Goal: Task Accomplishment & Management: Use online tool/utility

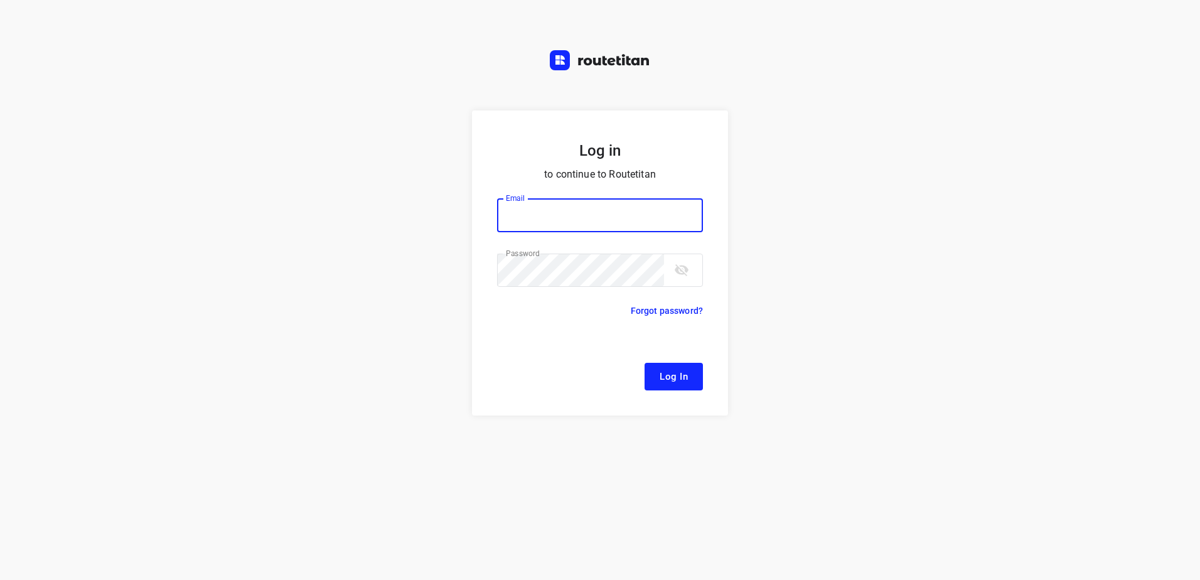
type input "[EMAIL_ADDRESS][DOMAIN_NAME]"
click at [682, 358] on form "Log in to continue to Routetitan Email [EMAIL_ADDRESS][DOMAIN_NAME] Email ​ Pas…" at bounding box center [600, 262] width 256 height 305
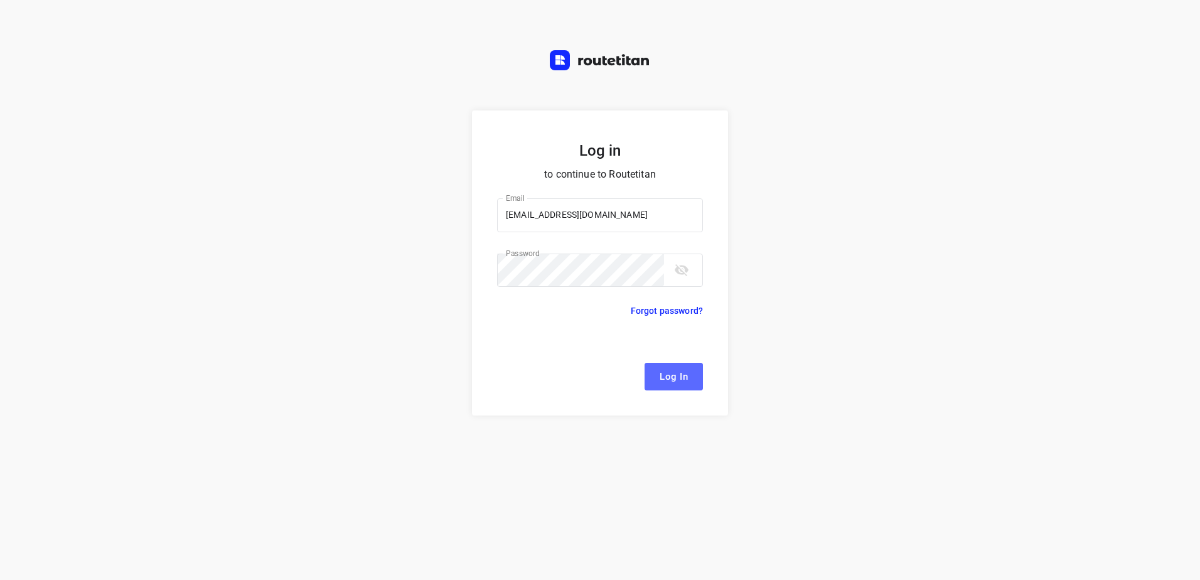
click at [677, 365] on button "Log In" at bounding box center [674, 377] width 58 height 28
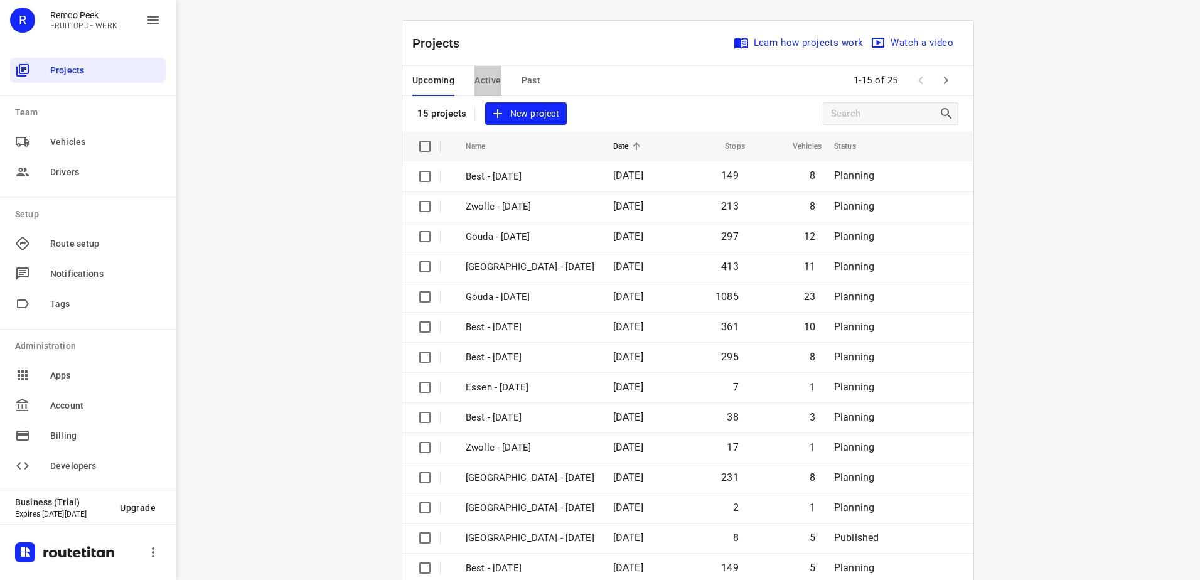
click at [486, 82] on span "Active" at bounding box center [488, 81] width 26 height 16
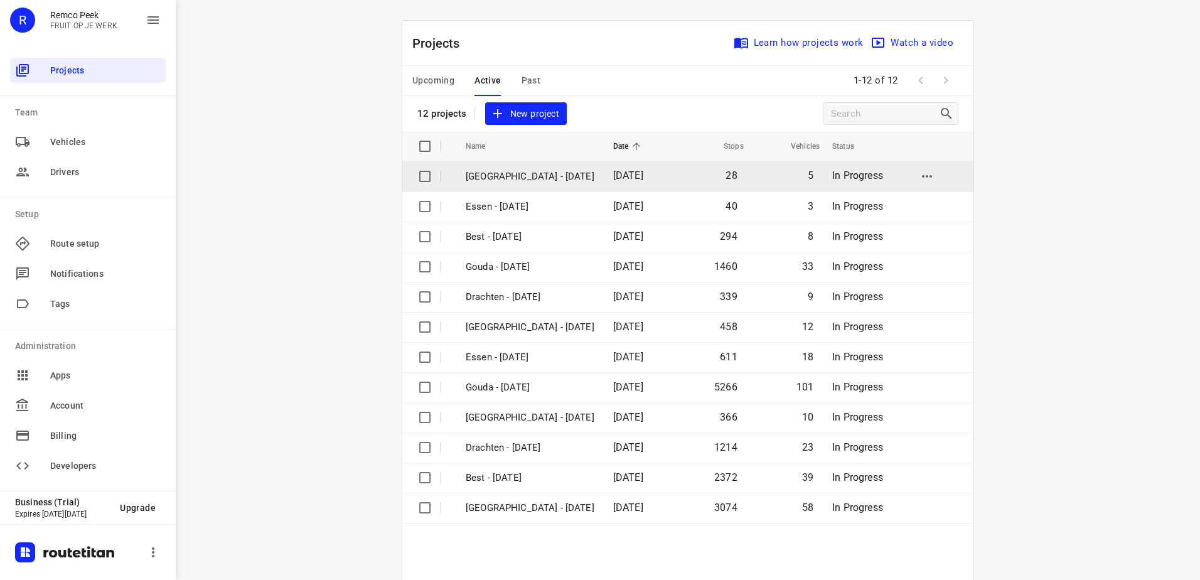
click at [489, 190] on td "[GEOGRAPHIC_DATA] - [DATE]" at bounding box center [528, 176] width 150 height 30
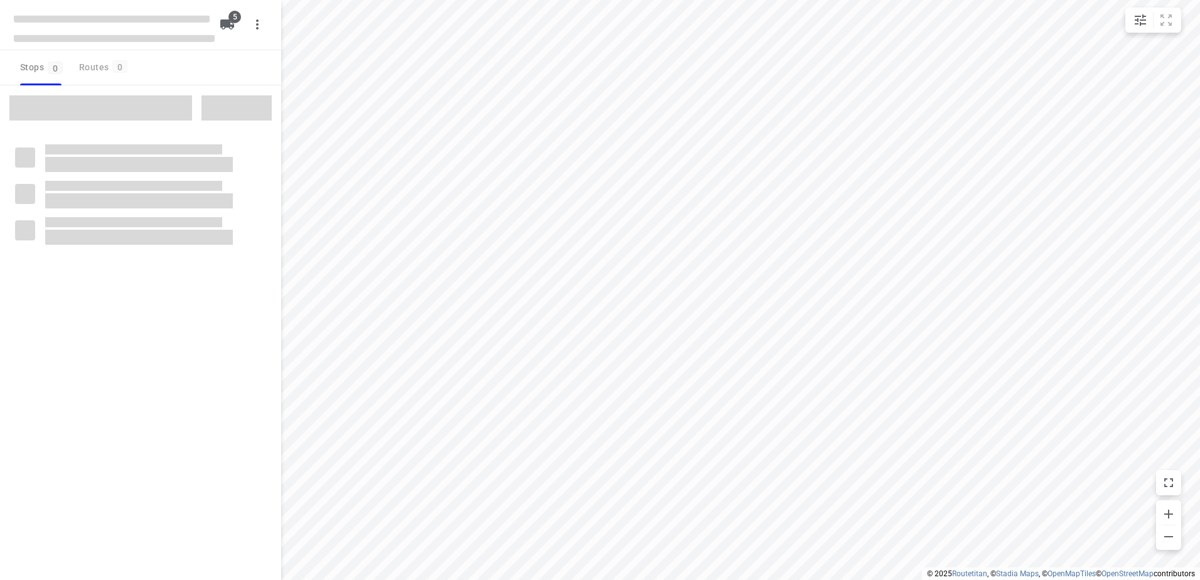
checkbox input "true"
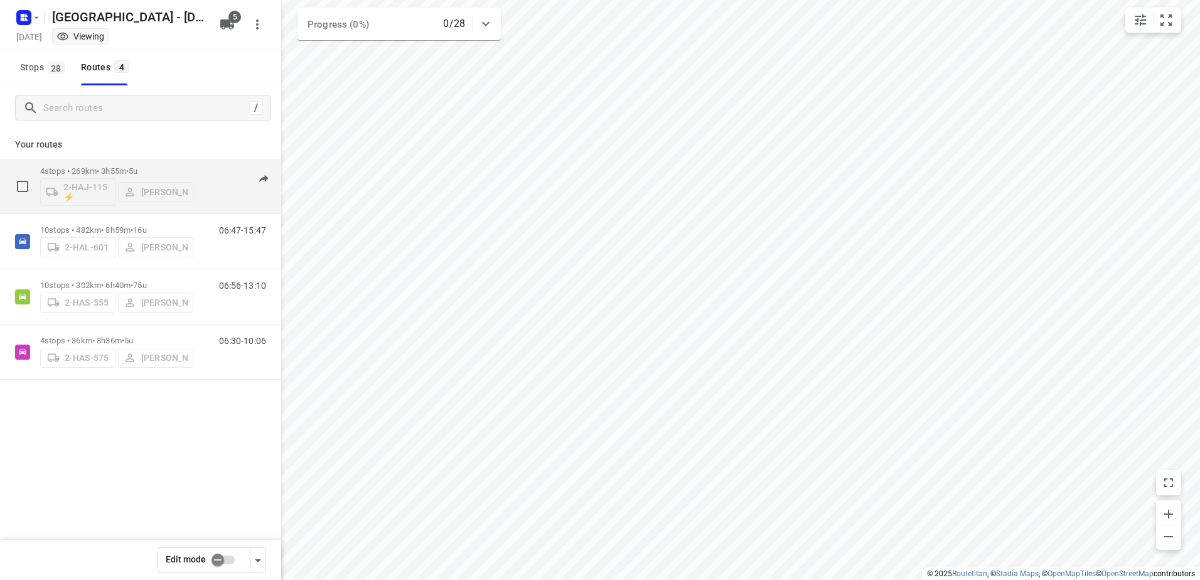
click at [118, 171] on p "4 stops • 269km • 3h55m • 5u" at bounding box center [116, 170] width 153 height 9
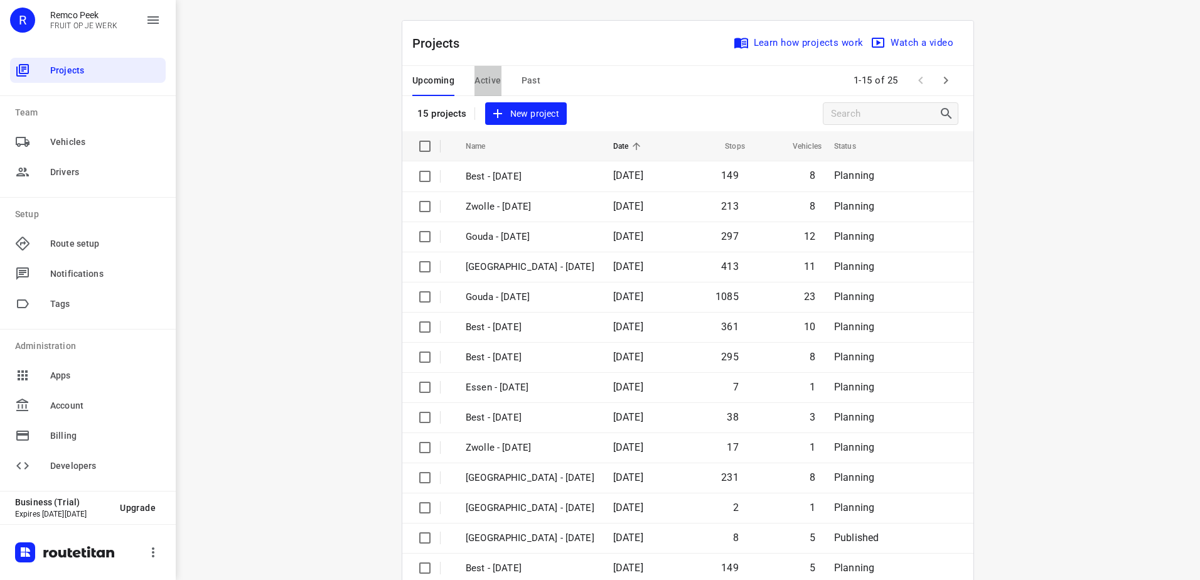
click at [488, 77] on span "Active" at bounding box center [488, 81] width 26 height 16
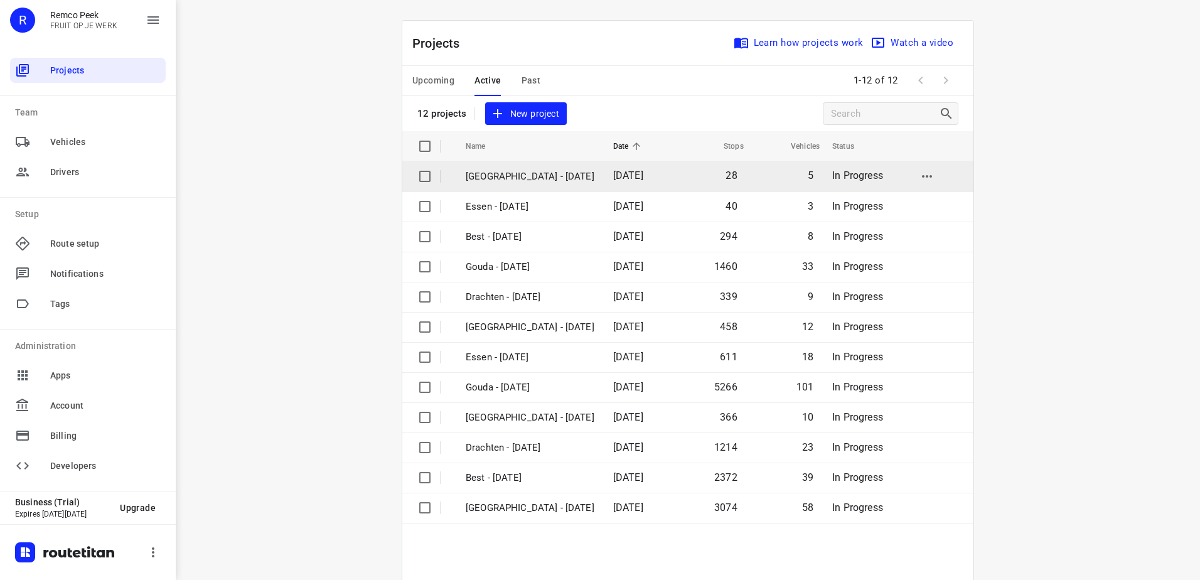
click at [495, 175] on p "[GEOGRAPHIC_DATA] - [DATE]" at bounding box center [530, 176] width 129 height 14
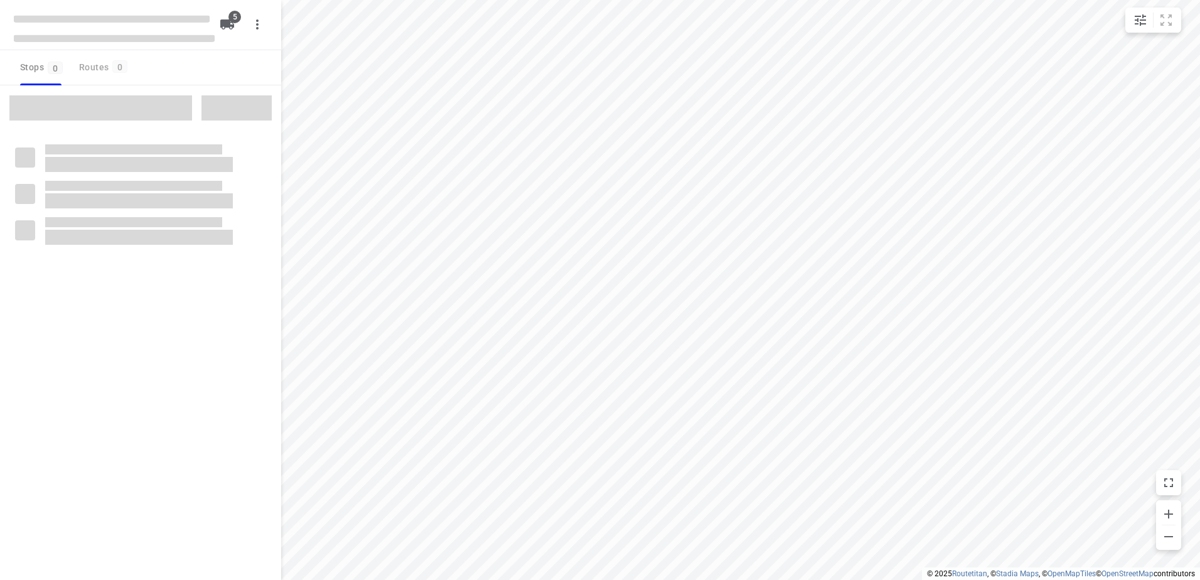
checkbox input "true"
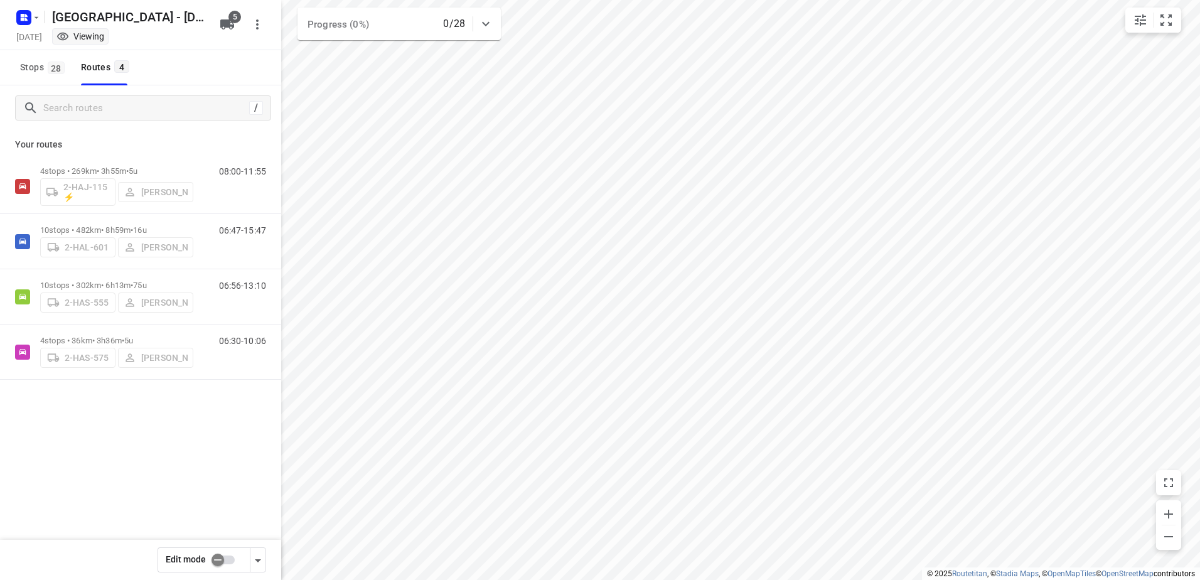
click at [129, 225] on p "10 stops • 482km • 8h59m • 16u" at bounding box center [116, 229] width 153 height 9
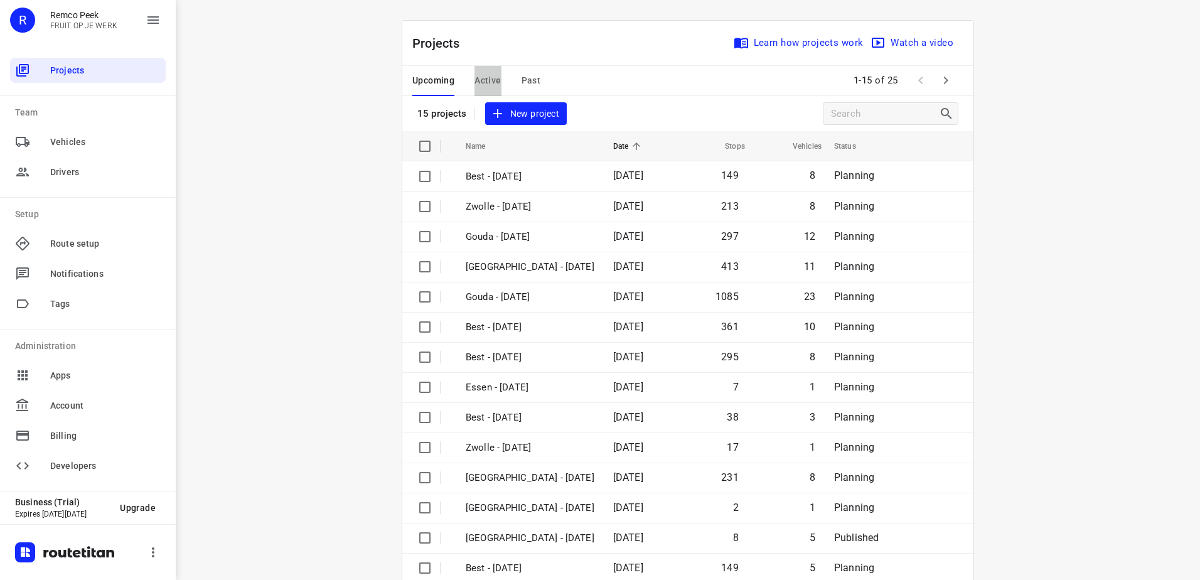
click at [480, 74] on span "Active" at bounding box center [488, 81] width 26 height 16
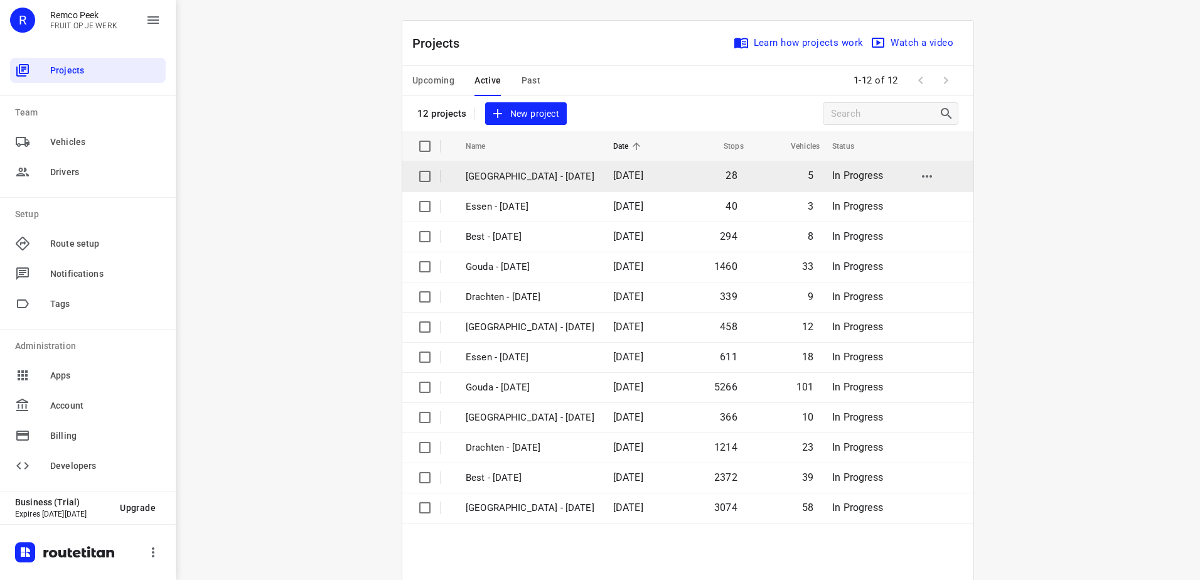
click at [471, 172] on p "[GEOGRAPHIC_DATA] - [DATE]" at bounding box center [530, 176] width 129 height 14
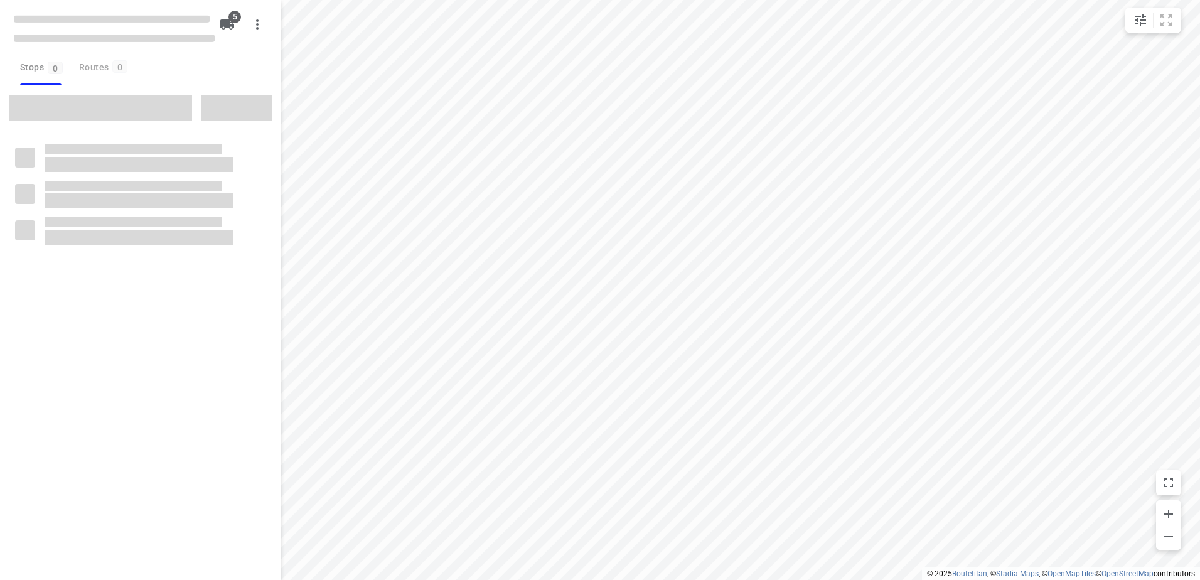
checkbox input "true"
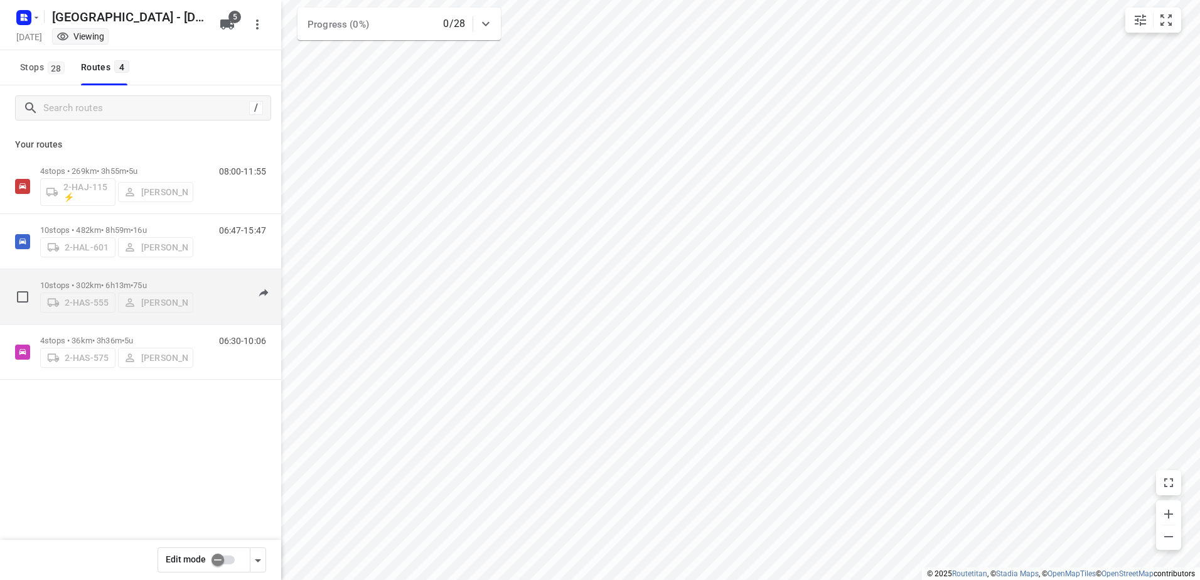
click at [104, 274] on div "10 stops • 302km • 6h13m • 75u 2-HAS-555 Maico Geers" at bounding box center [116, 296] width 153 height 45
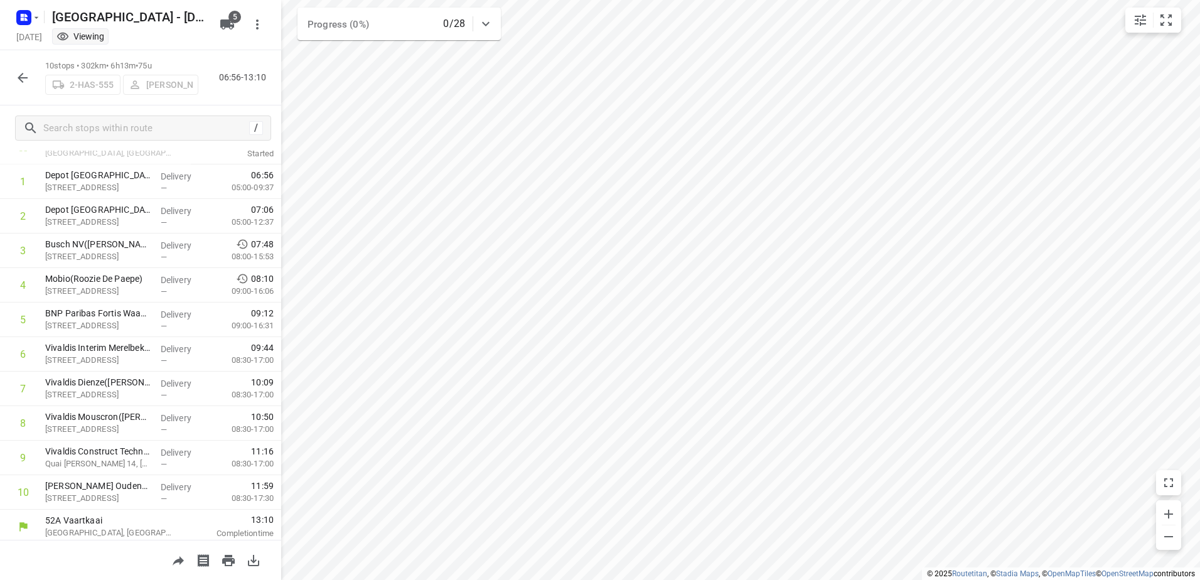
scroll to position [53, 0]
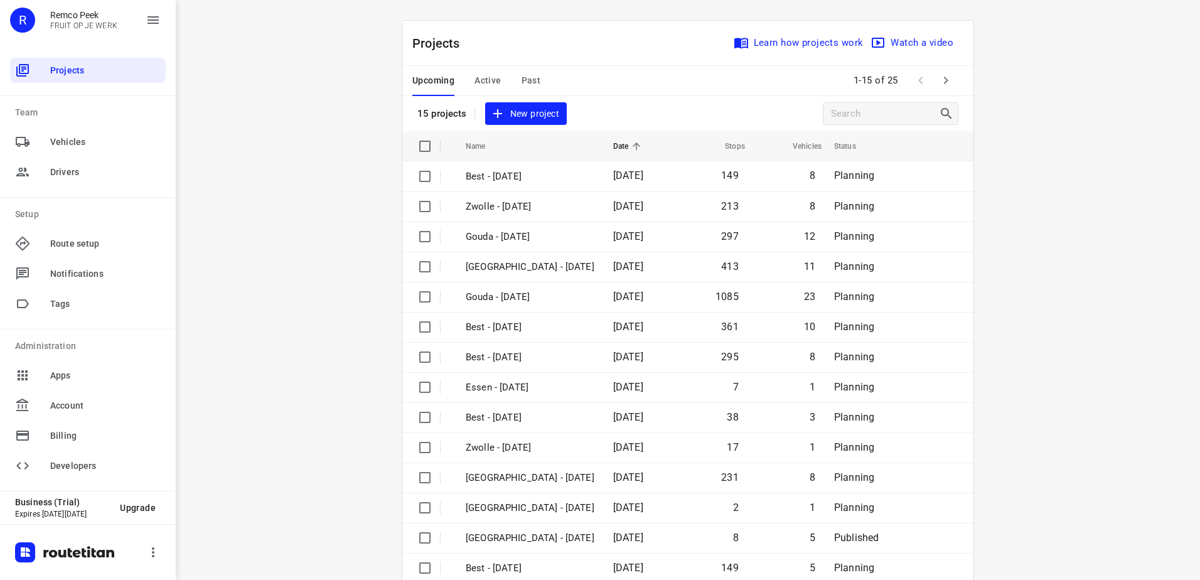
click at [475, 85] on span "Active" at bounding box center [488, 81] width 26 height 16
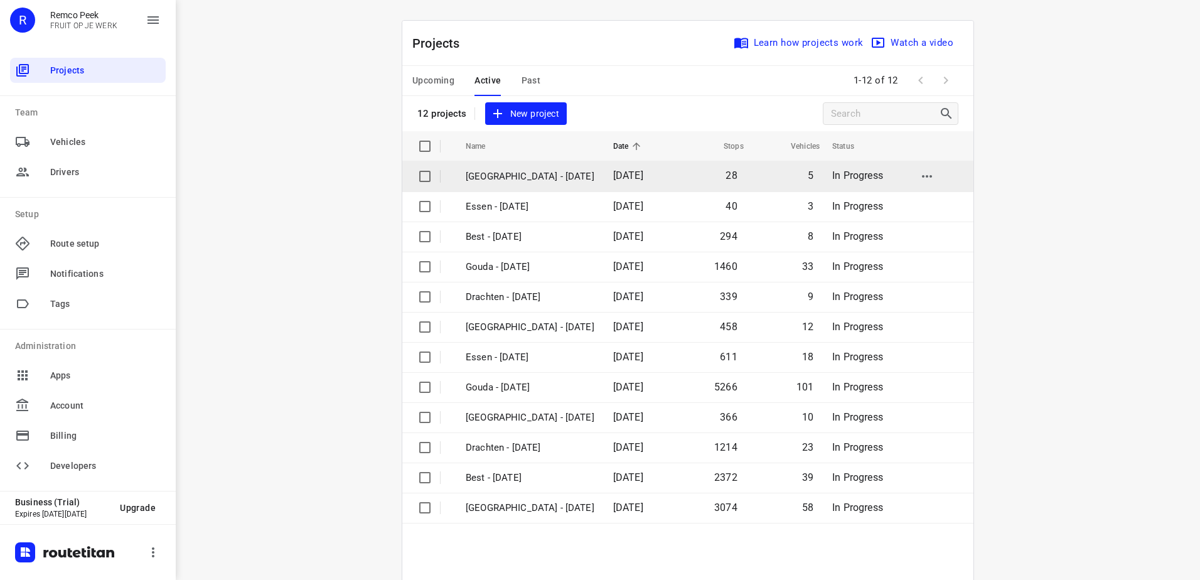
click at [508, 169] on p "[GEOGRAPHIC_DATA] - [DATE]" at bounding box center [530, 176] width 129 height 14
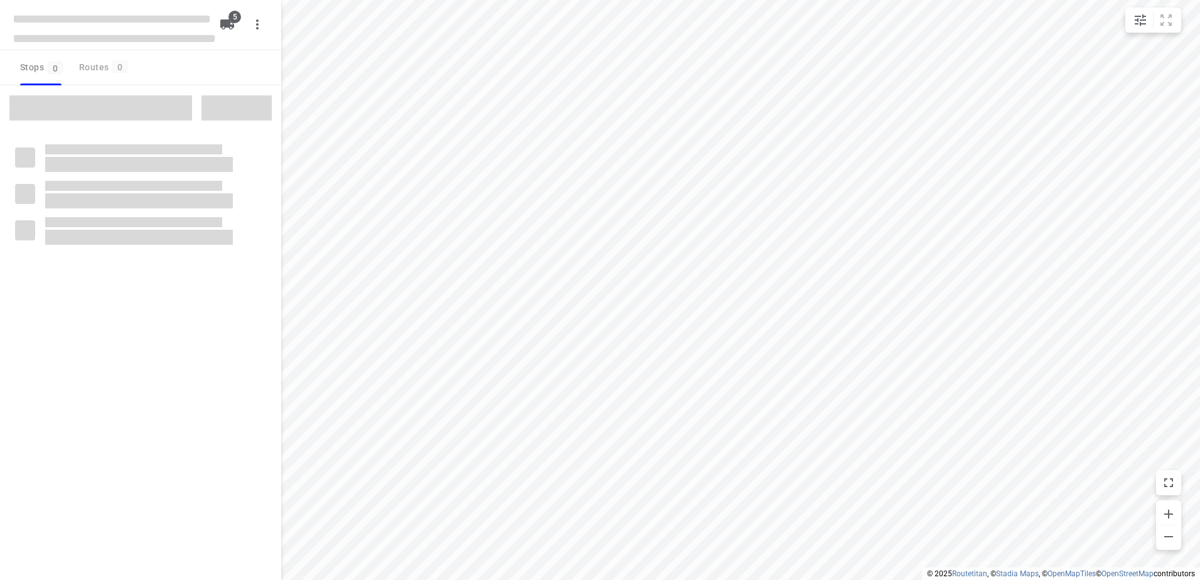
checkbox input "true"
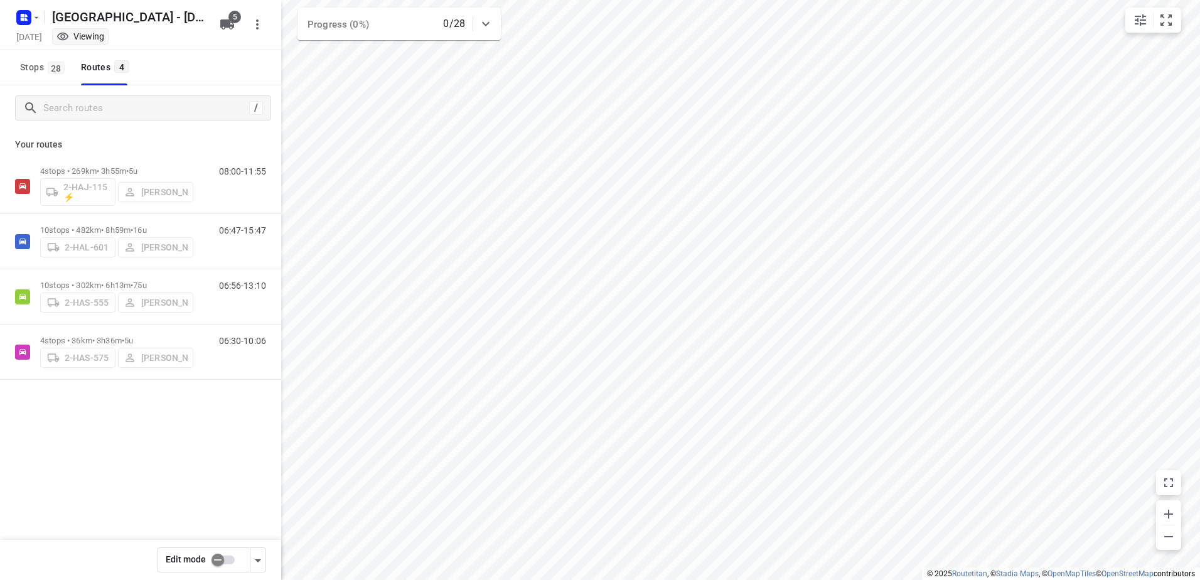
click at [215, 554] on input "checkbox" at bounding box center [218, 560] width 72 height 24
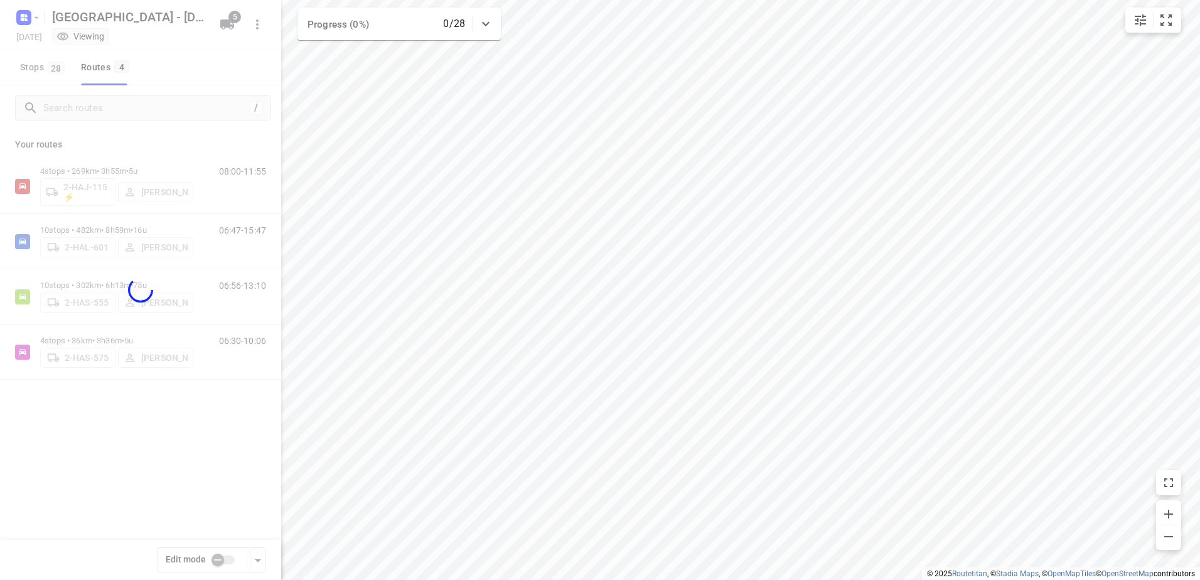
checkbox input "true"
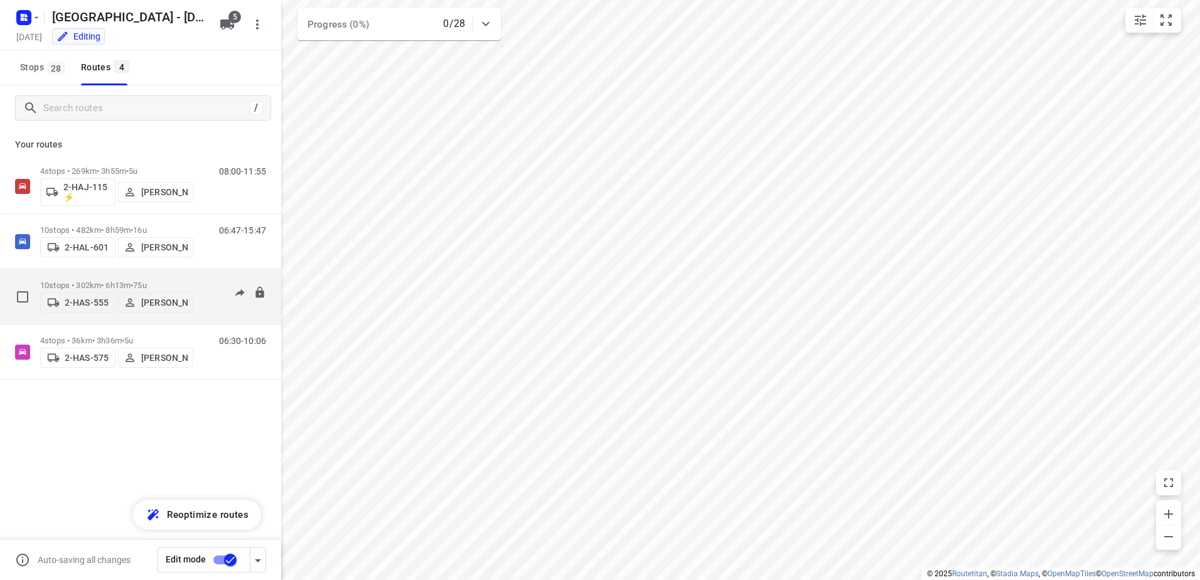
click at [81, 281] on p "10 stops • 302km • 6h13m • 75u" at bounding box center [116, 285] width 153 height 9
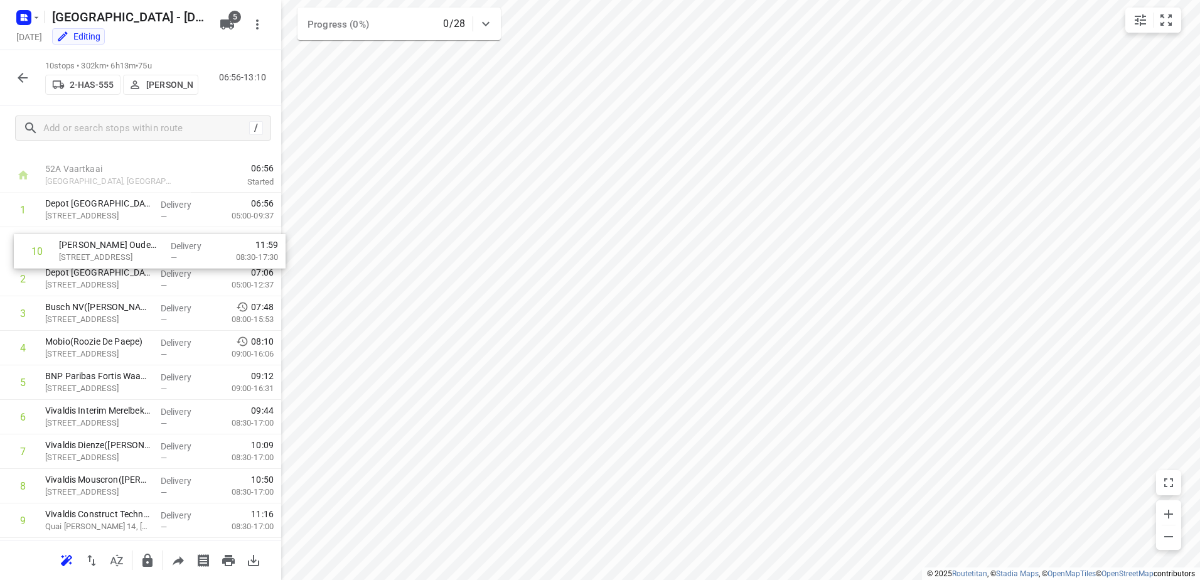
scroll to position [18, 0]
drag, startPoint x: 67, startPoint y: 491, endPoint x: 79, endPoint y: 277, distance: 215.0
click at [79, 277] on div "1 Depot België(Depot België) Vaartkaai 52A, Antwerpen Delivery — 06:56 05:00-09…" at bounding box center [140, 368] width 281 height 345
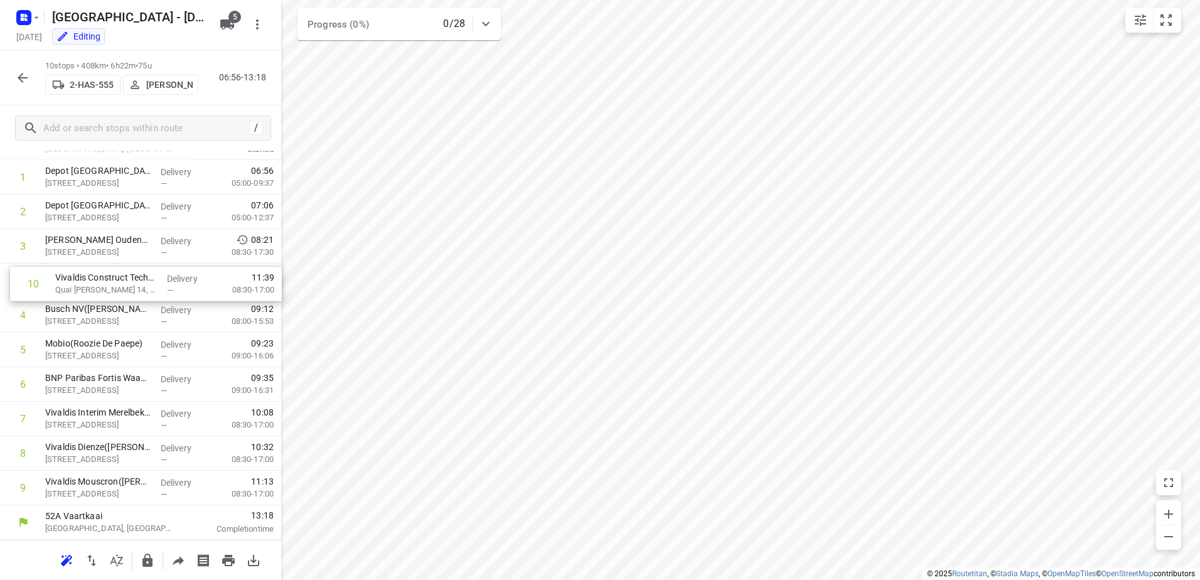
drag, startPoint x: 124, startPoint y: 490, endPoint x: 136, endPoint y: 279, distance: 211.2
click at [136, 279] on div "1 Depot België(Depot België) Vaartkaai 52A, Antwerpen Delivery — 06:56 05:00-09…" at bounding box center [140, 332] width 281 height 345
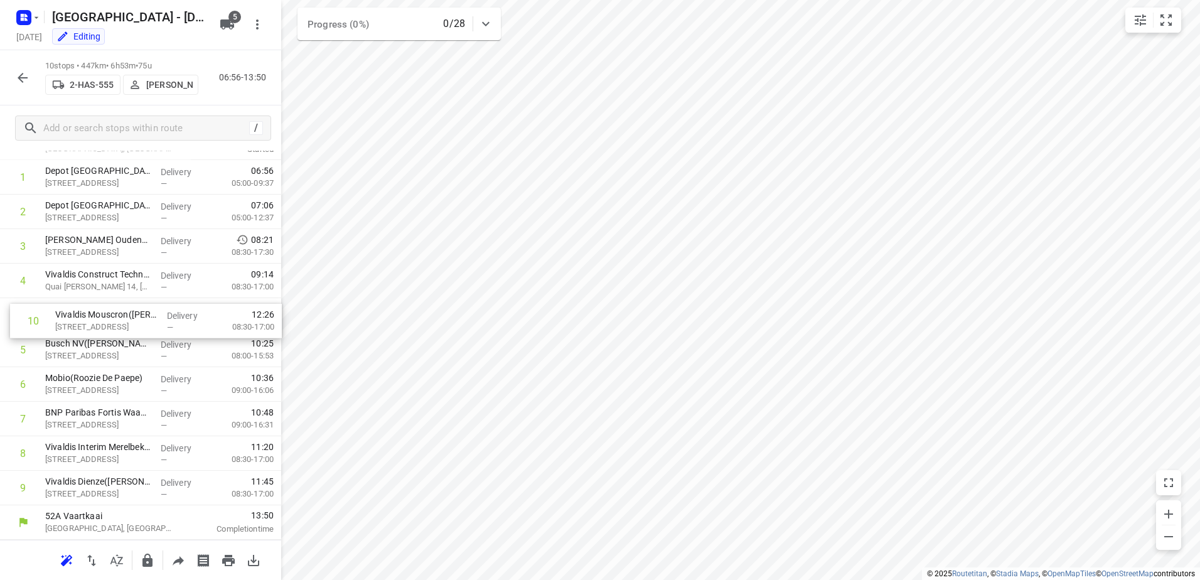
drag, startPoint x: 155, startPoint y: 492, endPoint x: 163, endPoint y: 316, distance: 175.9
click at [163, 316] on div "1 Depot België(Depot België) Vaartkaai 52A, Antwerpen Delivery — 06:56 05:00-09…" at bounding box center [140, 332] width 281 height 345
drag, startPoint x: 141, startPoint y: 481, endPoint x: 137, endPoint y: 307, distance: 173.9
click at [137, 307] on div "1 Depot België(Depot België) Vaartkaai 52A, Antwerpen Delivery — 06:56 05:00-09…" at bounding box center [140, 332] width 281 height 345
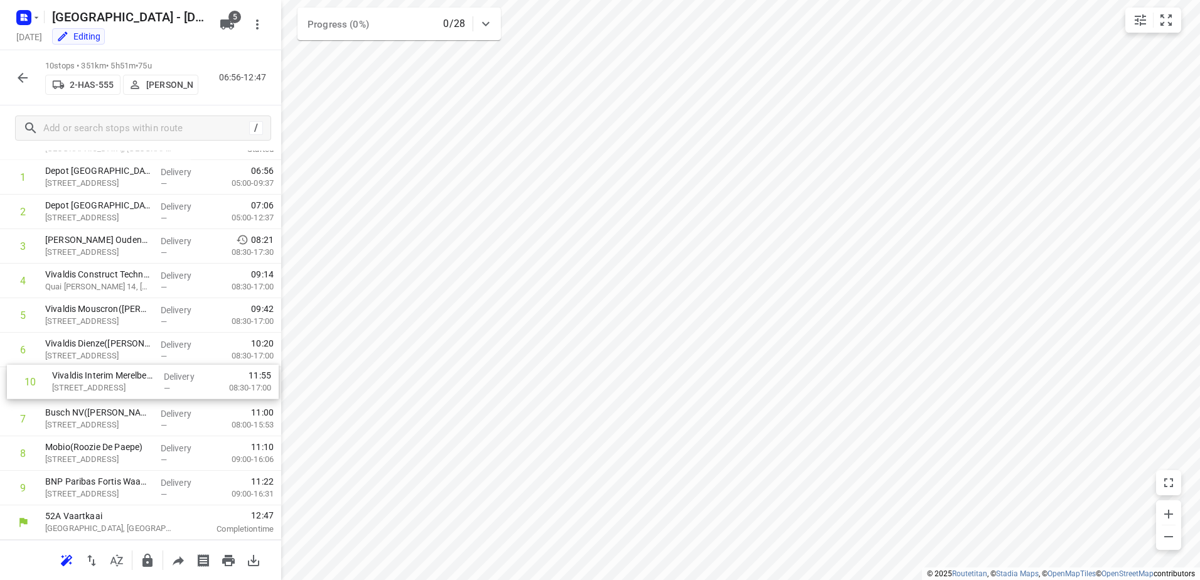
drag, startPoint x: 108, startPoint y: 488, endPoint x: 115, endPoint y: 374, distance: 113.8
click at [115, 374] on div "1 Depot België(Depot België) Vaartkaai 52A, Antwerpen Delivery — 06:56 05:00-09…" at bounding box center [140, 332] width 281 height 345
drag, startPoint x: 118, startPoint y: 493, endPoint x: 114, endPoint y: 417, distance: 75.5
click at [114, 417] on div "1 Depot België(Depot België) Vaartkaai 52A, Antwerpen Delivery — 06:56 05:00-09…" at bounding box center [140, 332] width 281 height 345
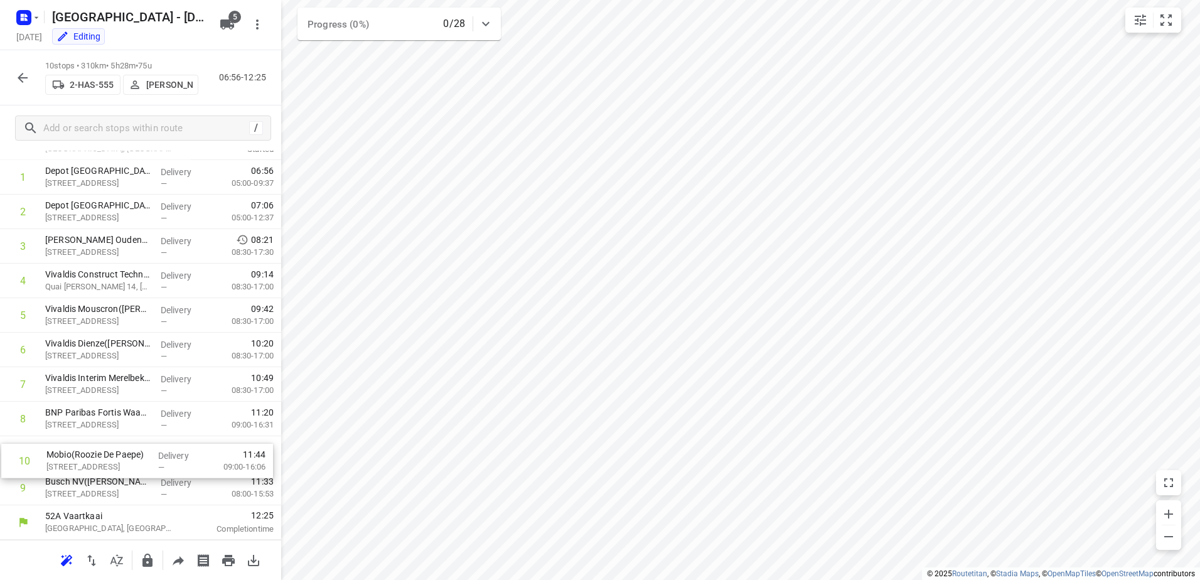
drag, startPoint x: 101, startPoint y: 485, endPoint x: 102, endPoint y: 451, distance: 33.3
click at [102, 451] on div "1 Depot België(Depot België) Vaartkaai 52A, Antwerpen Delivery — 06:56 05:00-09…" at bounding box center [140, 332] width 281 height 345
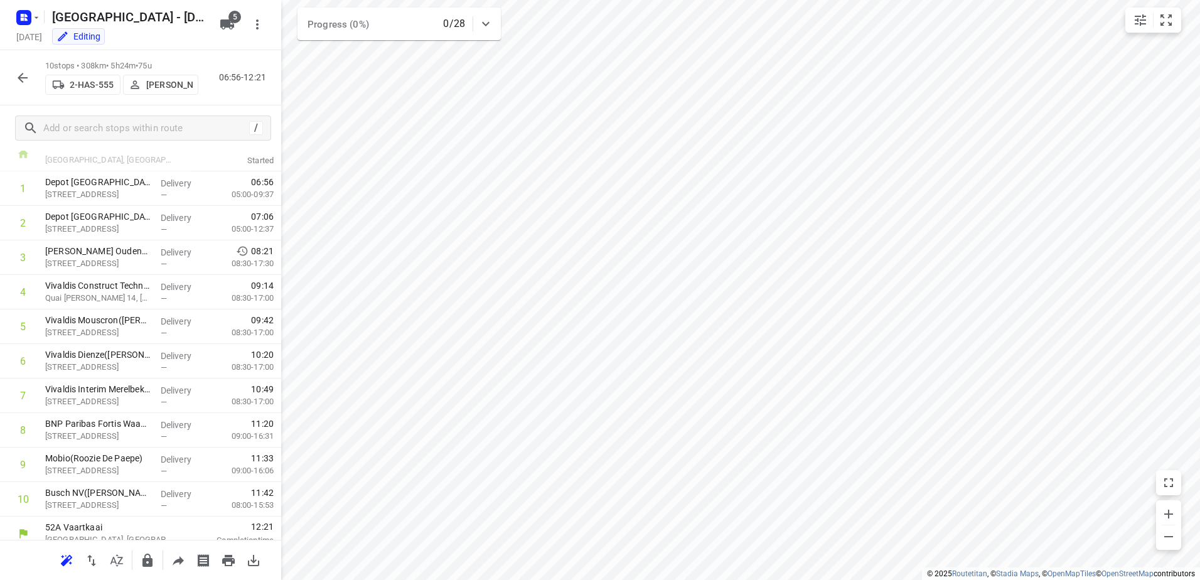
scroll to position [0, 0]
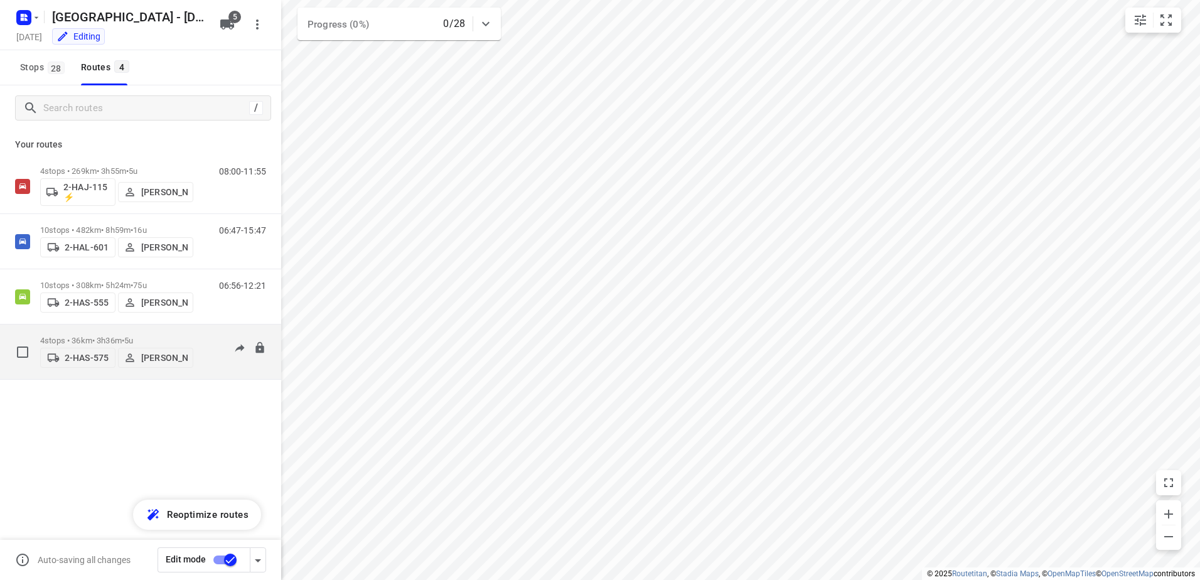
click at [89, 336] on p "4 stops • 36km • 3h36m • 5u" at bounding box center [116, 340] width 153 height 9
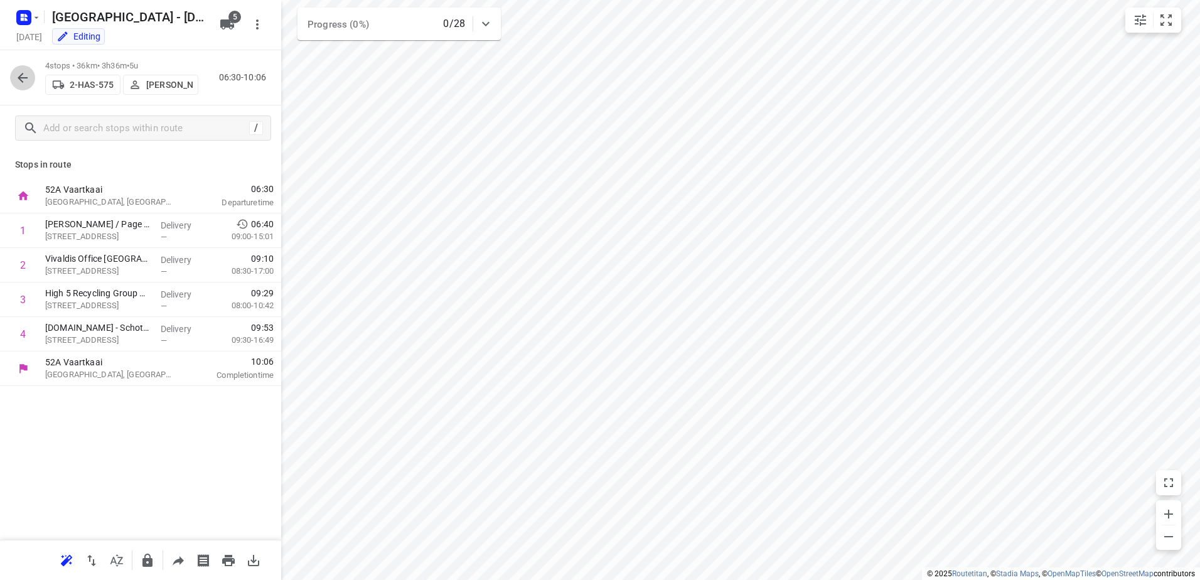
click at [22, 78] on icon "button" at bounding box center [23, 78] width 10 height 10
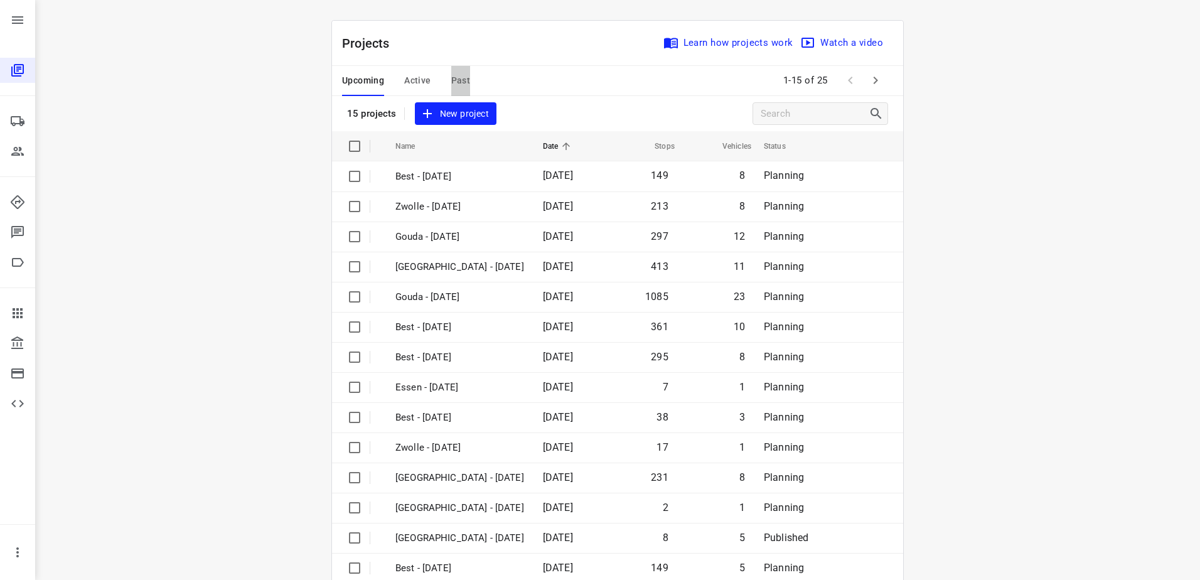
click at [456, 84] on span "Past" at bounding box center [460, 81] width 19 height 16
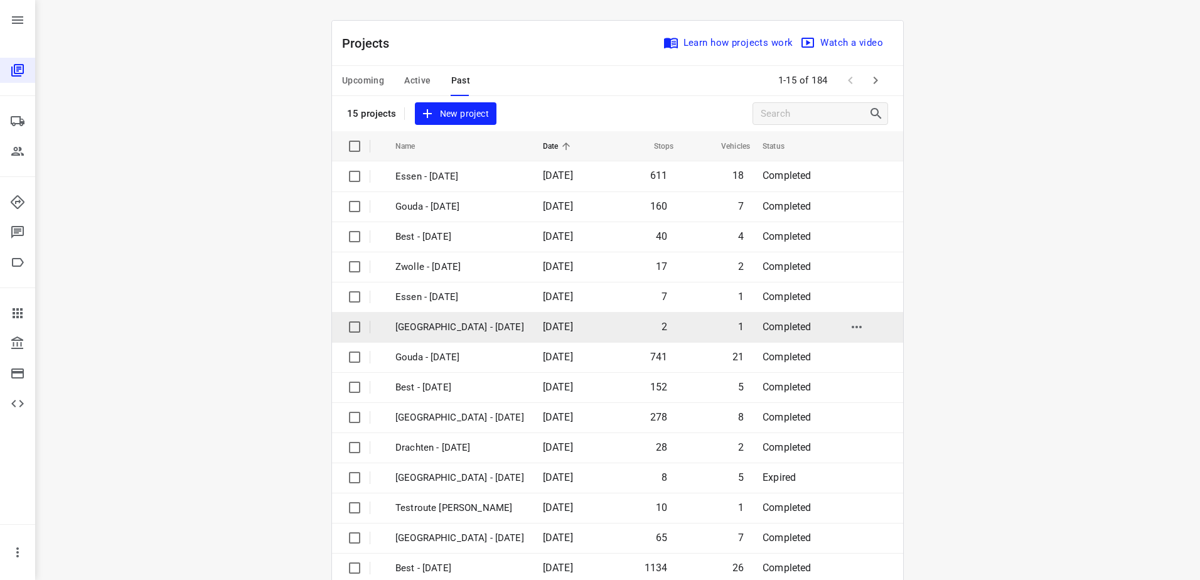
click at [435, 324] on p "[GEOGRAPHIC_DATA] - [DATE]" at bounding box center [459, 327] width 129 height 14
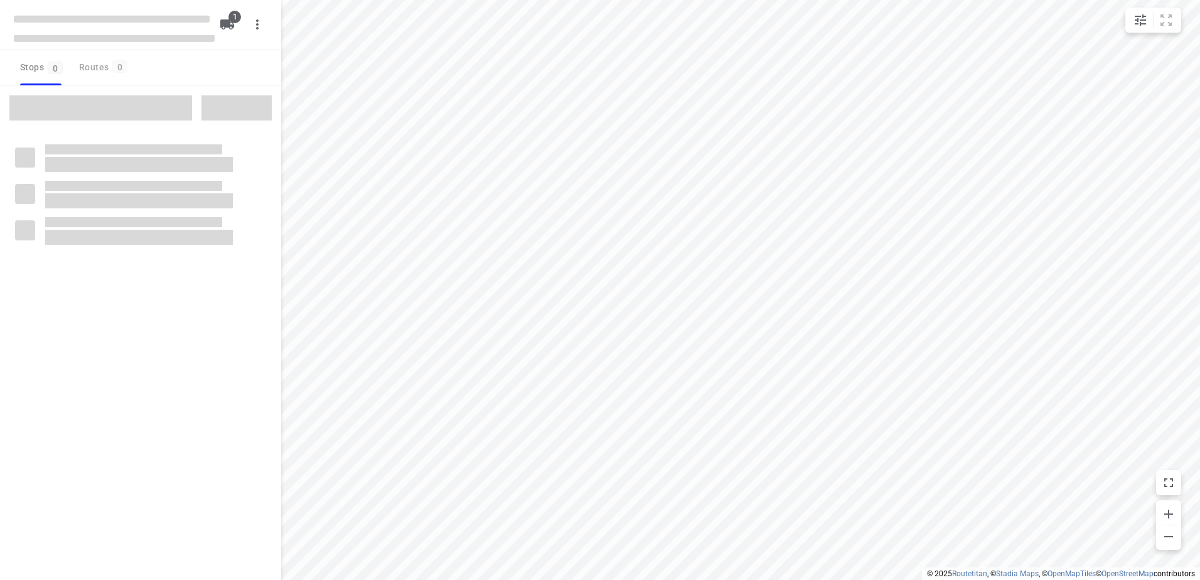
checkbox input "true"
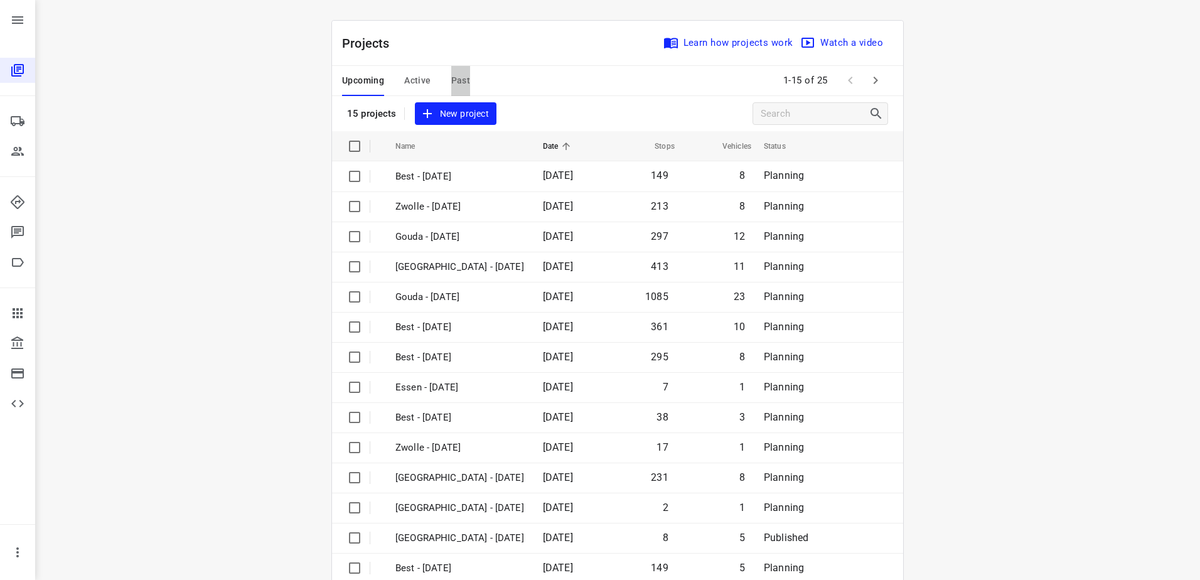
click at [451, 78] on span "Past" at bounding box center [460, 81] width 19 height 16
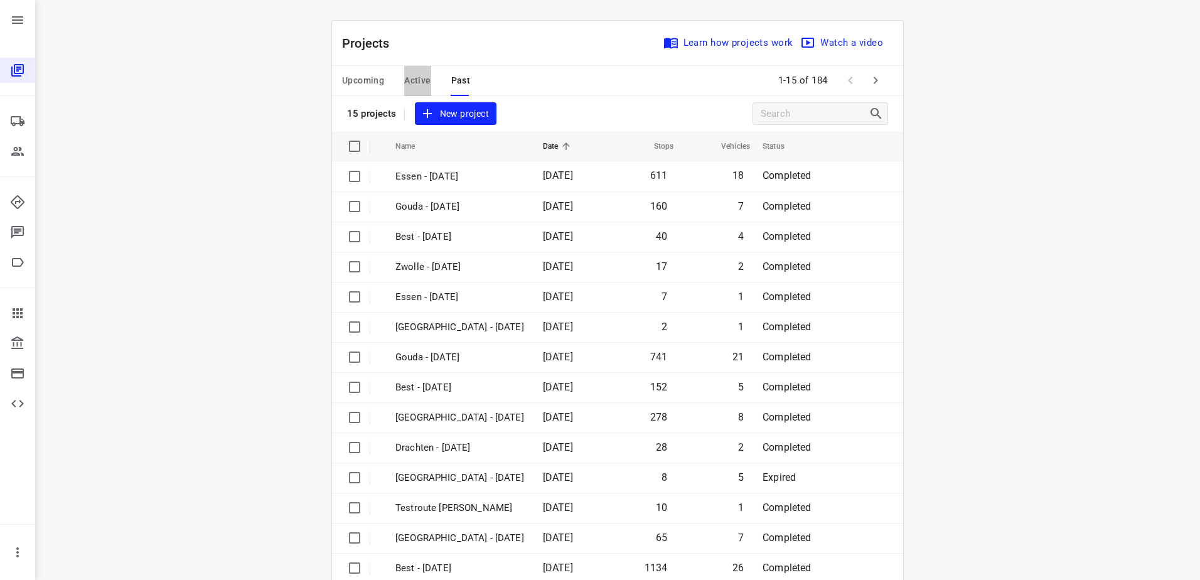
click at [404, 78] on span "Active" at bounding box center [417, 81] width 26 height 16
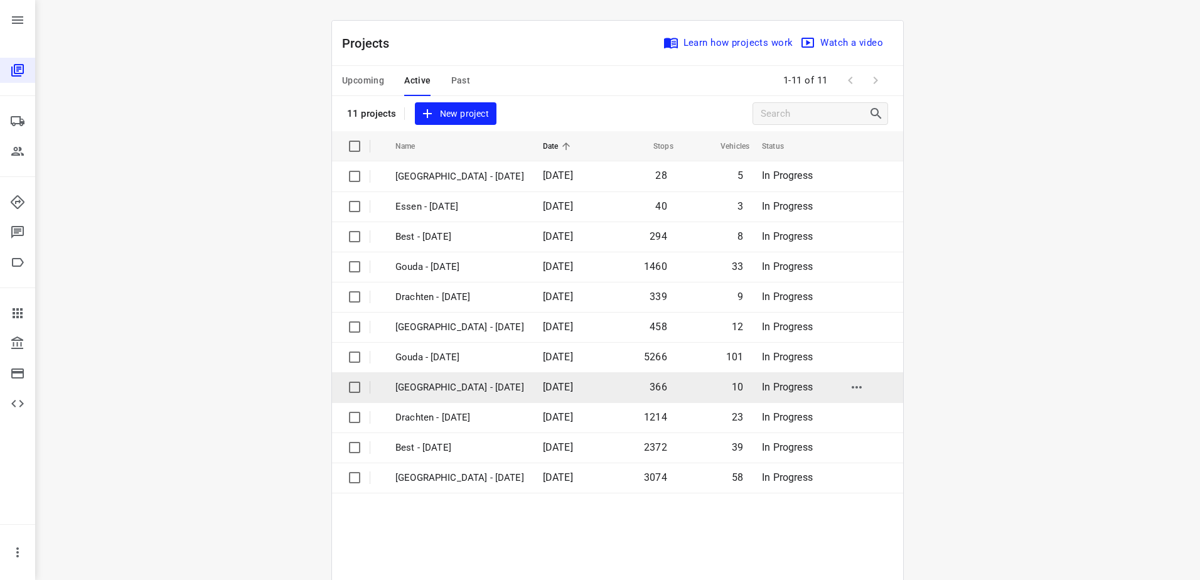
click at [432, 376] on td "[GEOGRAPHIC_DATA] - [DATE]" at bounding box center [458, 387] width 150 height 30
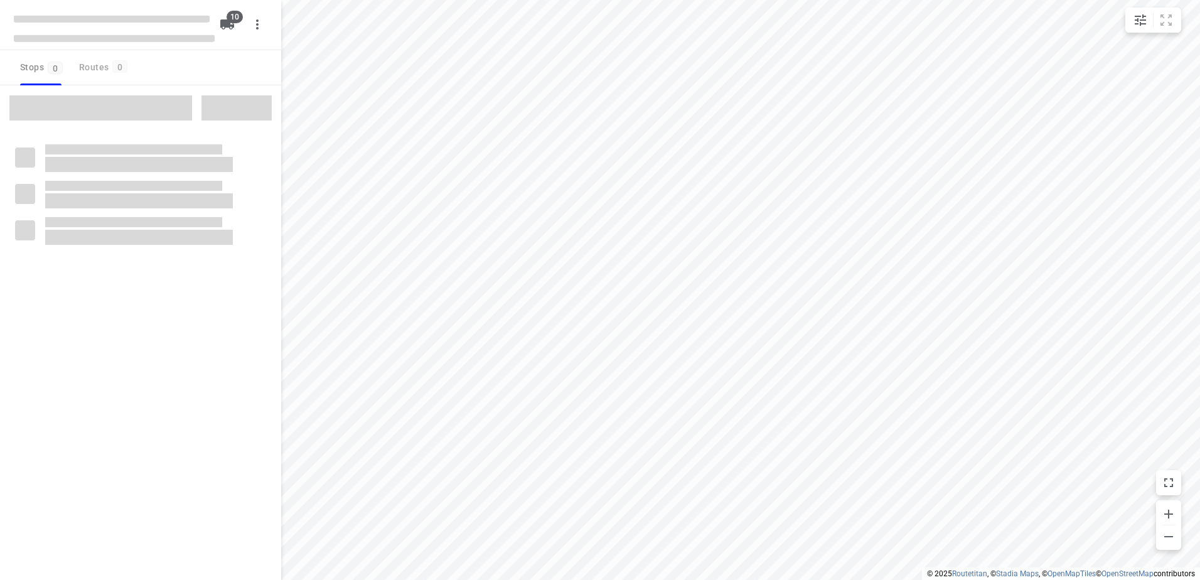
checkbox input "true"
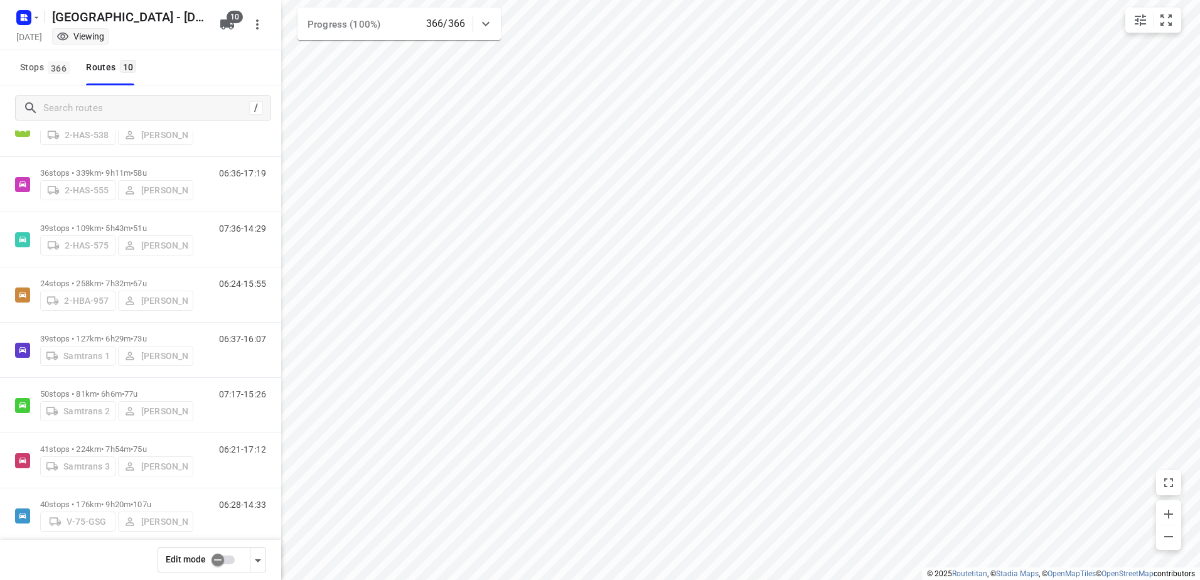
scroll to position [184, 0]
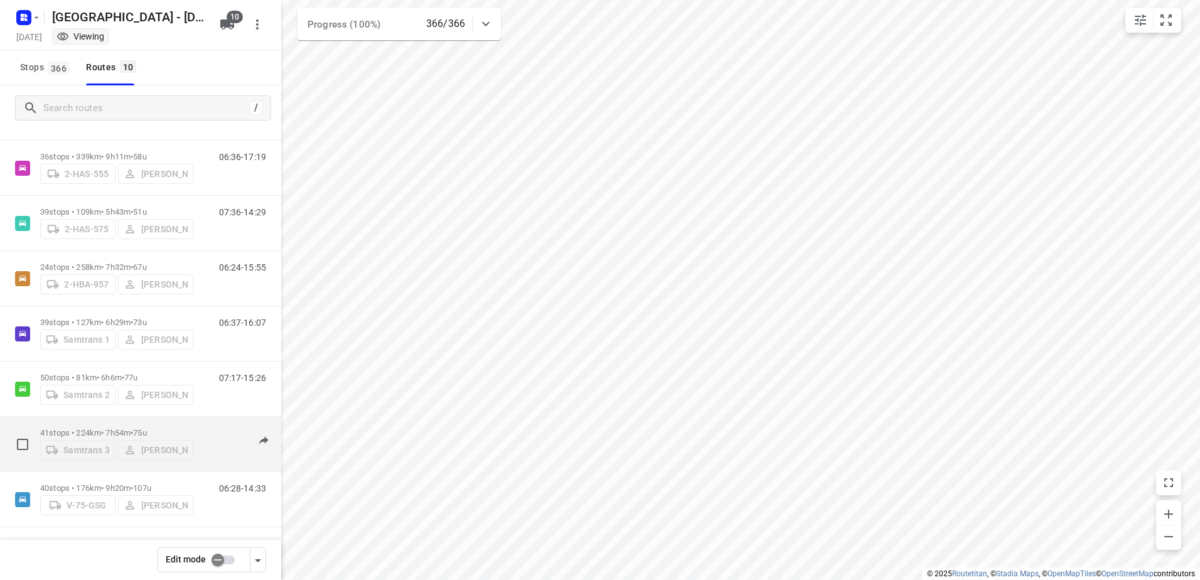
click at [146, 428] on span "75u" at bounding box center [139, 432] width 13 height 9
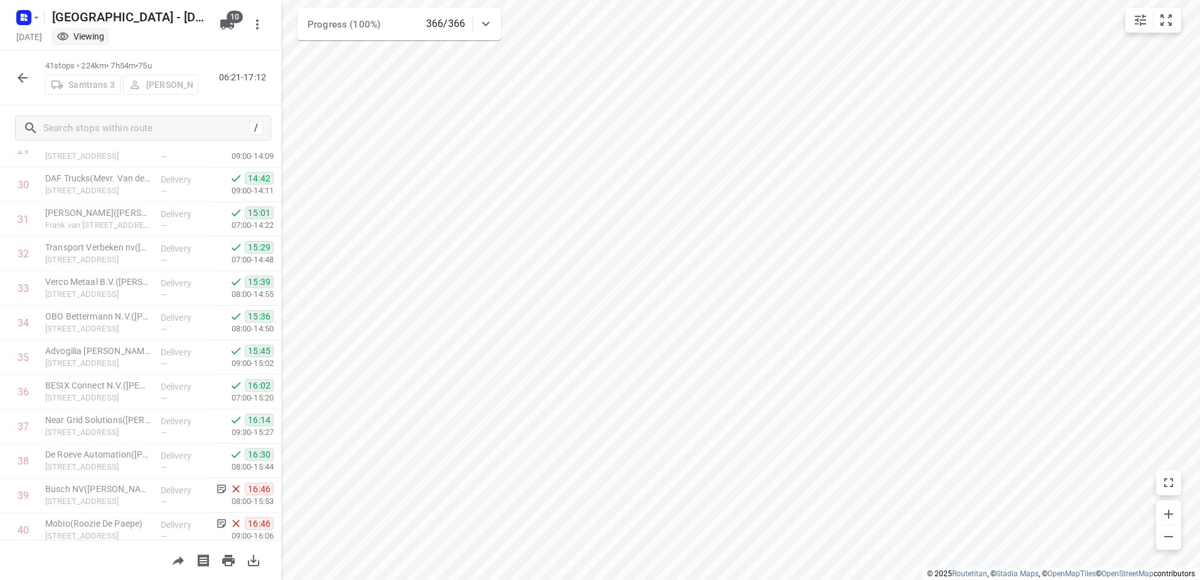
scroll to position [1124, 0]
